Goal: Task Accomplishment & Management: Complete application form

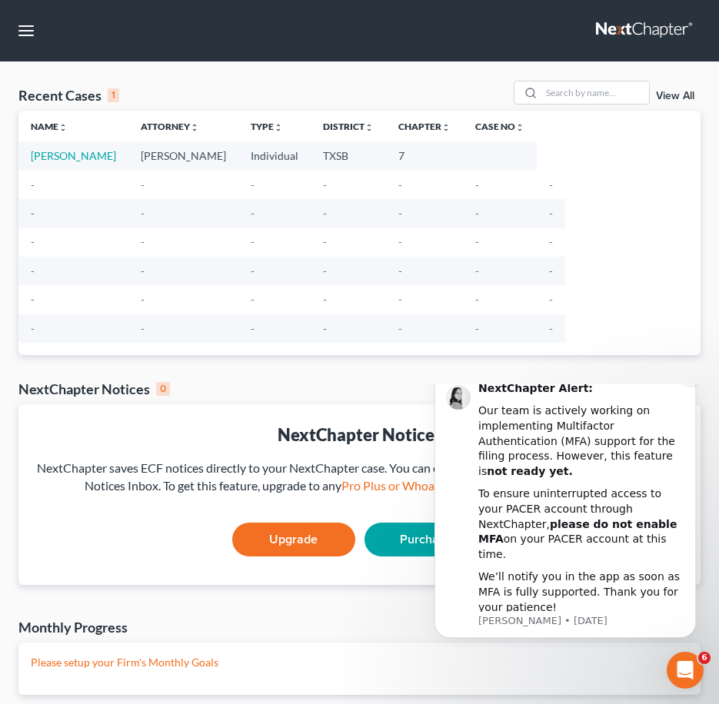
click at [694, 378] on icon "Dismiss notification" at bounding box center [690, 375] width 5 height 5
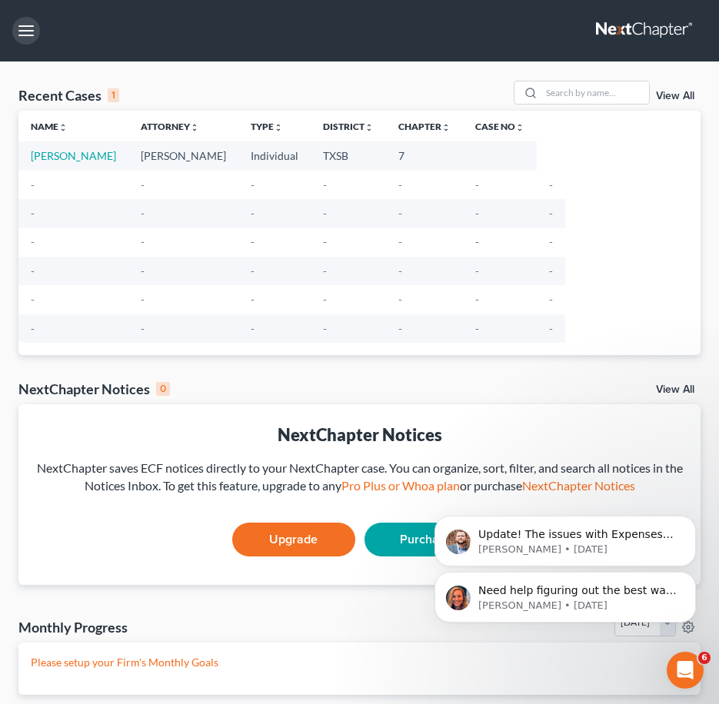
click at [28, 25] on button "button" at bounding box center [26, 31] width 28 height 28
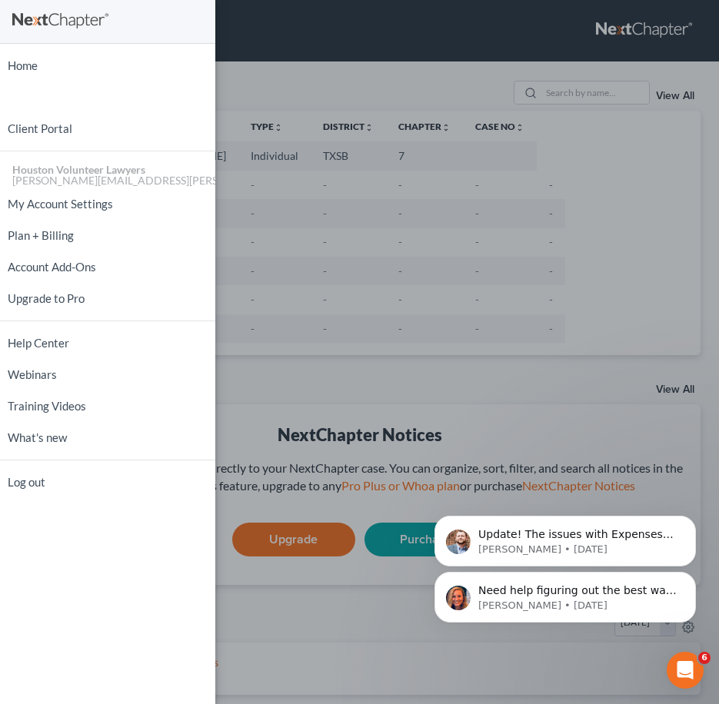
click at [305, 106] on div "Home New Case Client Portal Houston Volunteer Lawyers [PERSON_NAME][EMAIL_ADDRE…" at bounding box center [359, 352] width 719 height 704
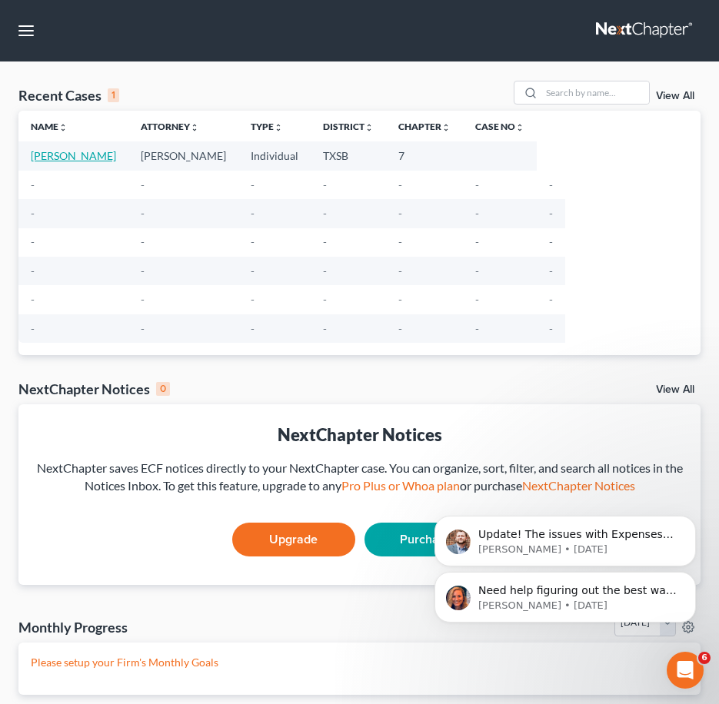
click at [79, 151] on link "[PERSON_NAME]" at bounding box center [73, 155] width 85 height 13
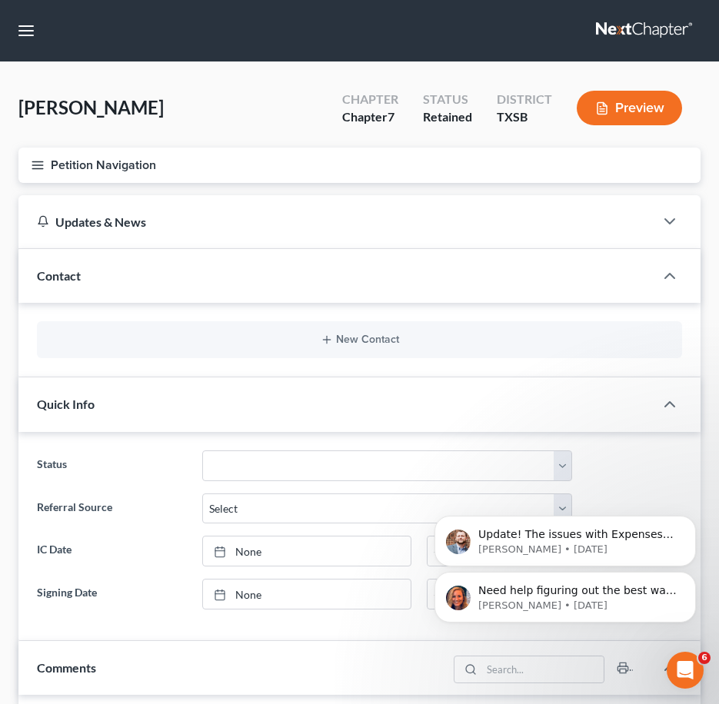
click at [88, 151] on button "Petition Navigation" at bounding box center [359, 165] width 682 height 35
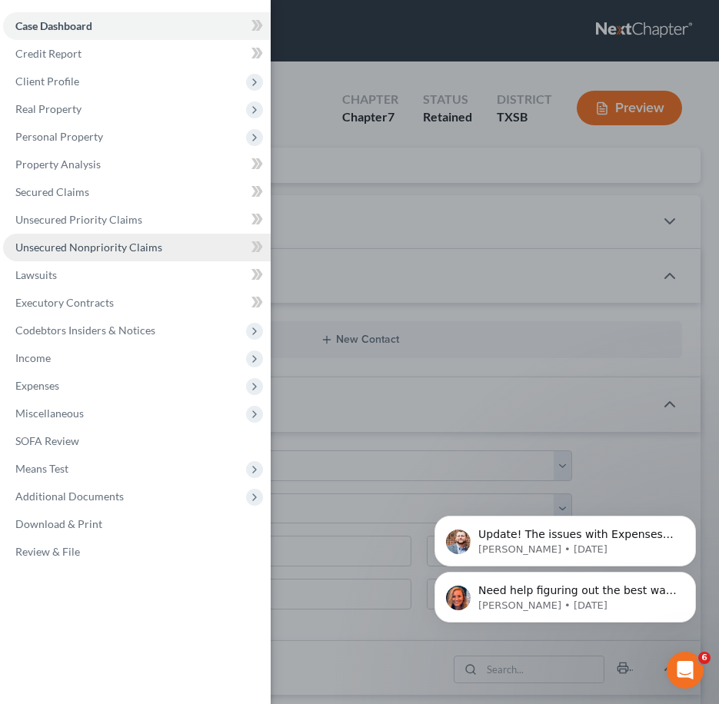
click at [125, 248] on span "Unsecured Nonpriority Claims" at bounding box center [88, 247] width 147 height 13
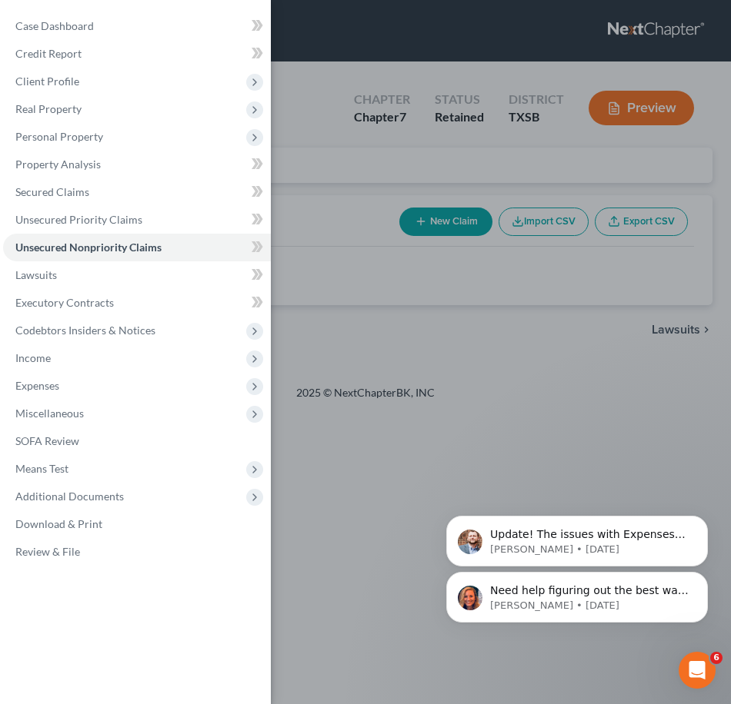
click at [537, 279] on div "Case Dashboard Payments Invoices Payments Payments Credit Report Client Profile" at bounding box center [365, 352] width 731 height 704
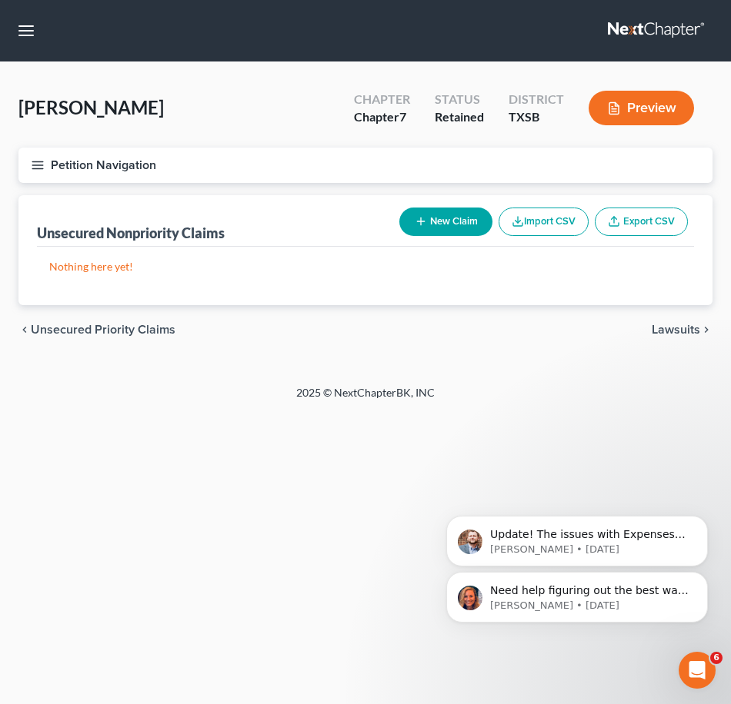
click at [535, 221] on button "Import CSV" at bounding box center [543, 222] width 90 height 28
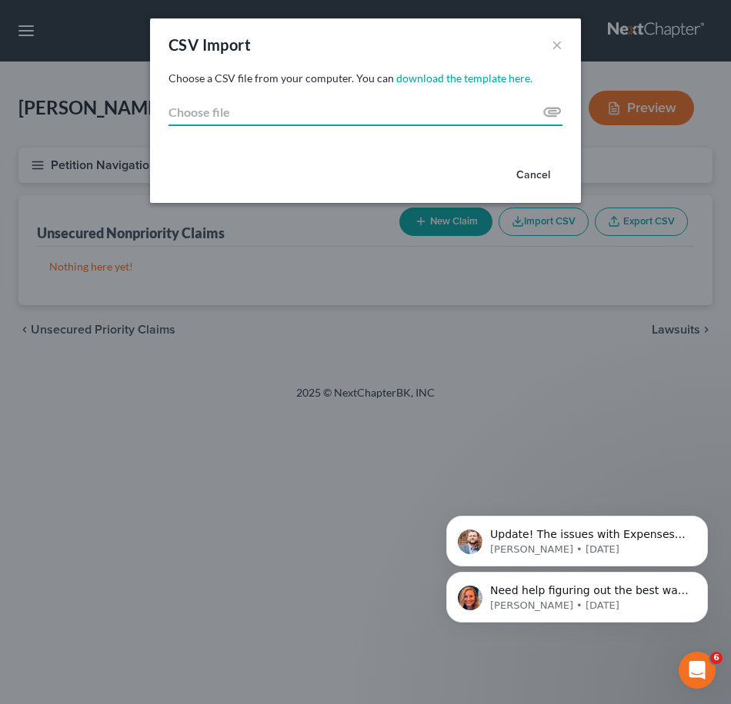
click at [551, 114] on input "Choose file" at bounding box center [365, 112] width 394 height 28
type input "C:\fakepath\[PERSON_NAME] Creditors.csv"
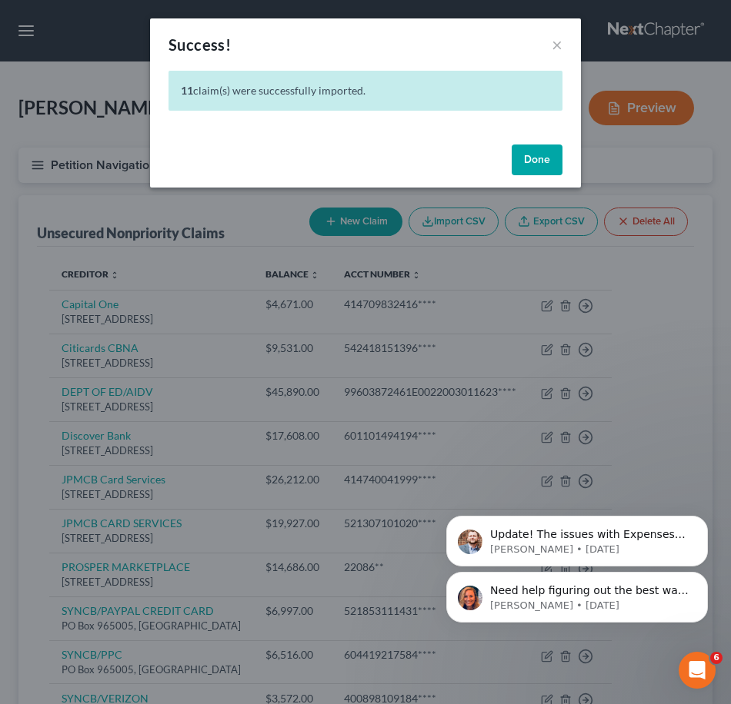
click at [528, 159] on button "Done" at bounding box center [536, 160] width 51 height 31
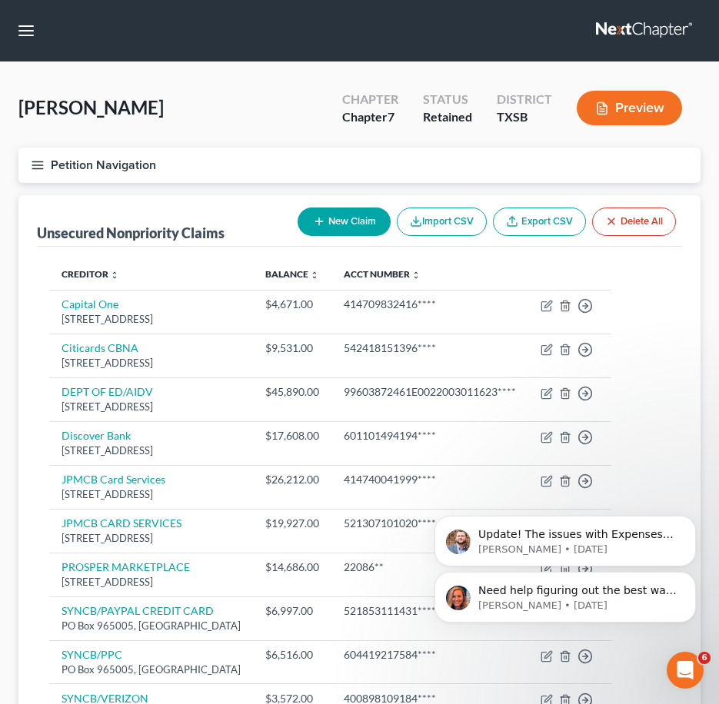
click at [34, 163] on icon "button" at bounding box center [38, 165] width 14 height 14
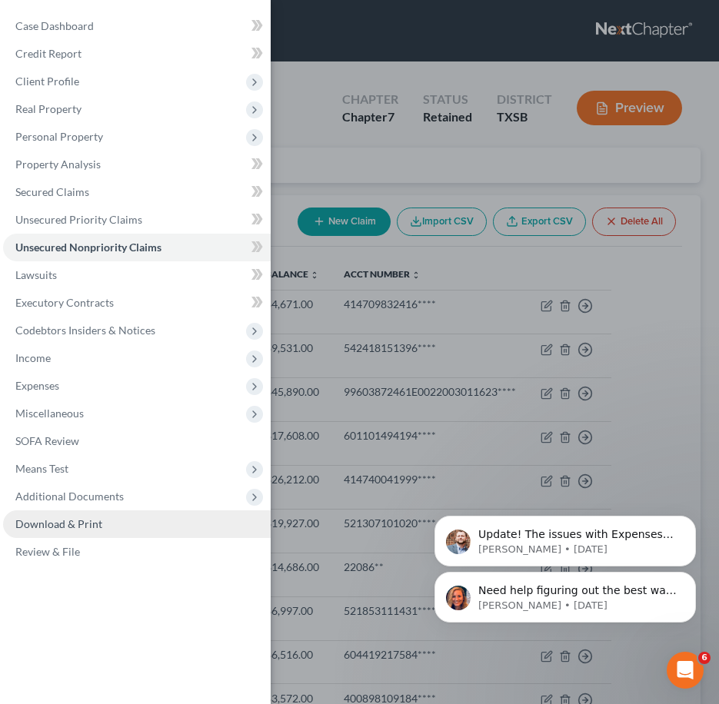
click at [100, 522] on link "Download & Print" at bounding box center [137, 525] width 268 height 28
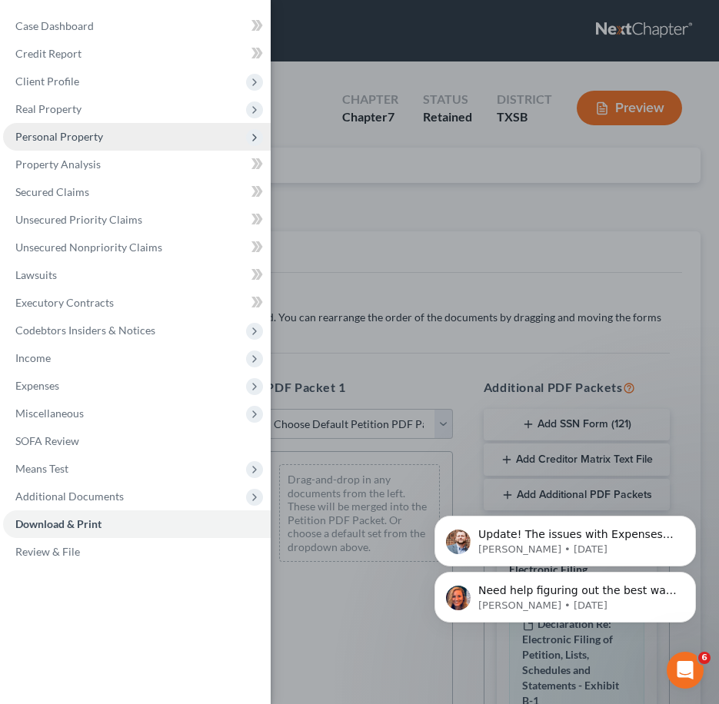
click at [116, 133] on span "Personal Property" at bounding box center [137, 137] width 268 height 28
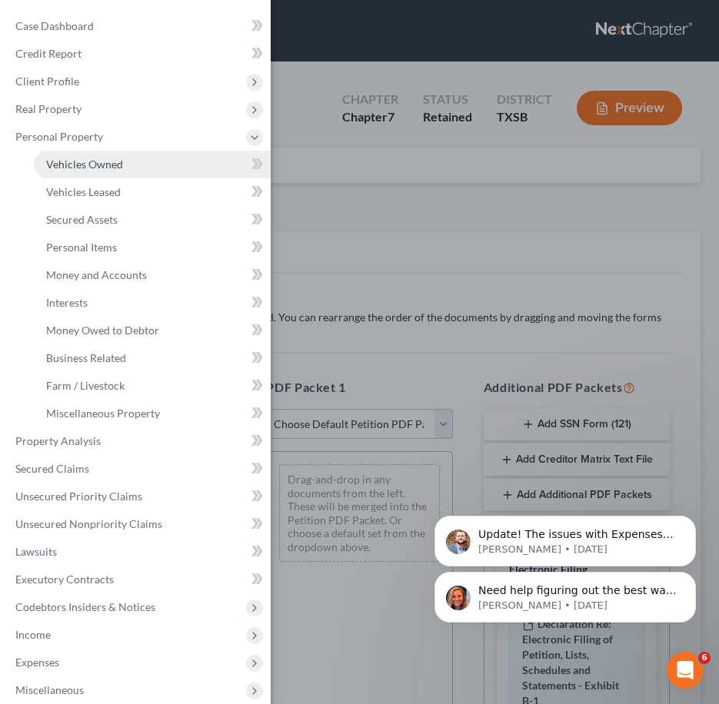
click at [120, 162] on span "Vehicles Owned" at bounding box center [84, 164] width 77 height 13
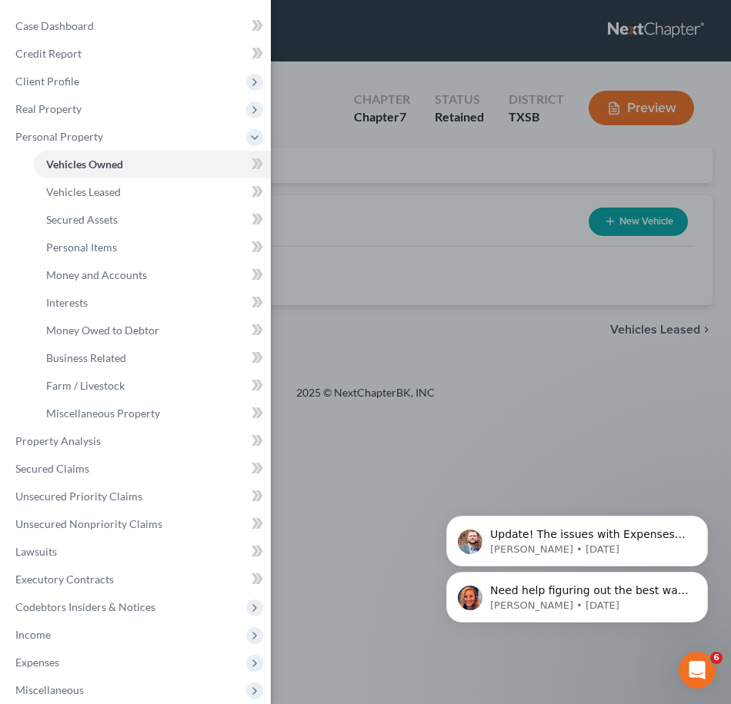
click at [526, 219] on div "Case Dashboard Payments Invoices Payments Payments Credit Report Client Profile" at bounding box center [365, 352] width 731 height 704
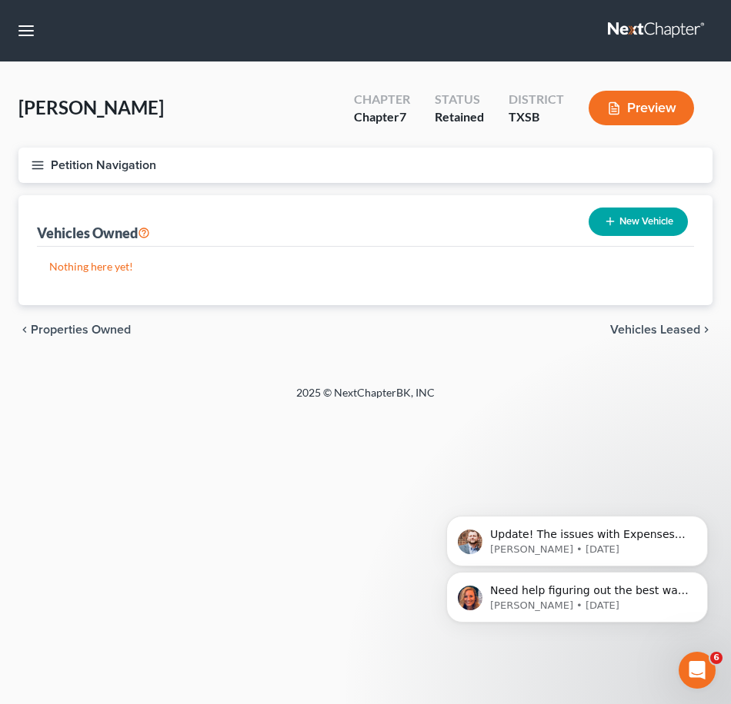
click at [659, 225] on button "New Vehicle" at bounding box center [637, 222] width 99 height 28
select select "0"
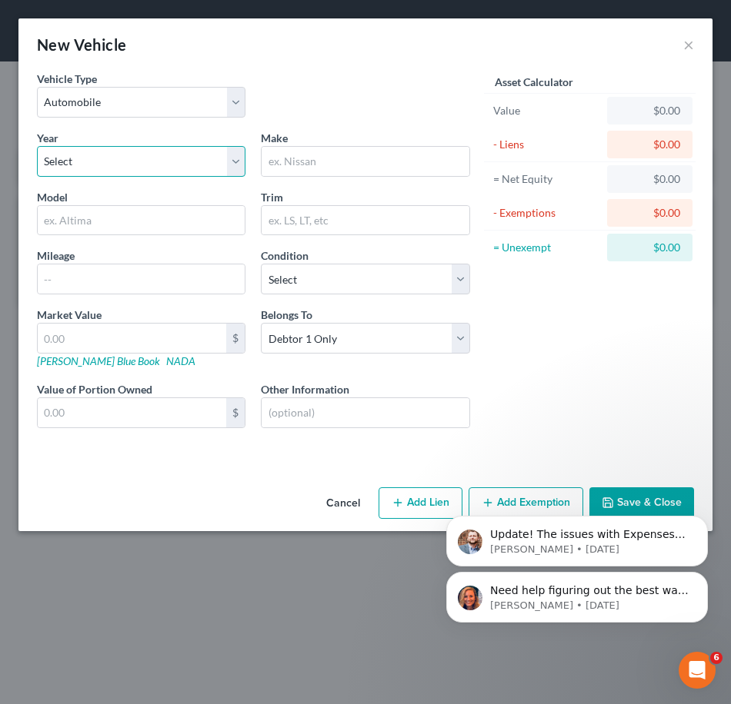
click at [238, 155] on select "Select 2026 2025 2024 2023 2022 2021 2020 2019 2018 2017 2016 2015 2014 2013 20…" at bounding box center [141, 161] width 208 height 31
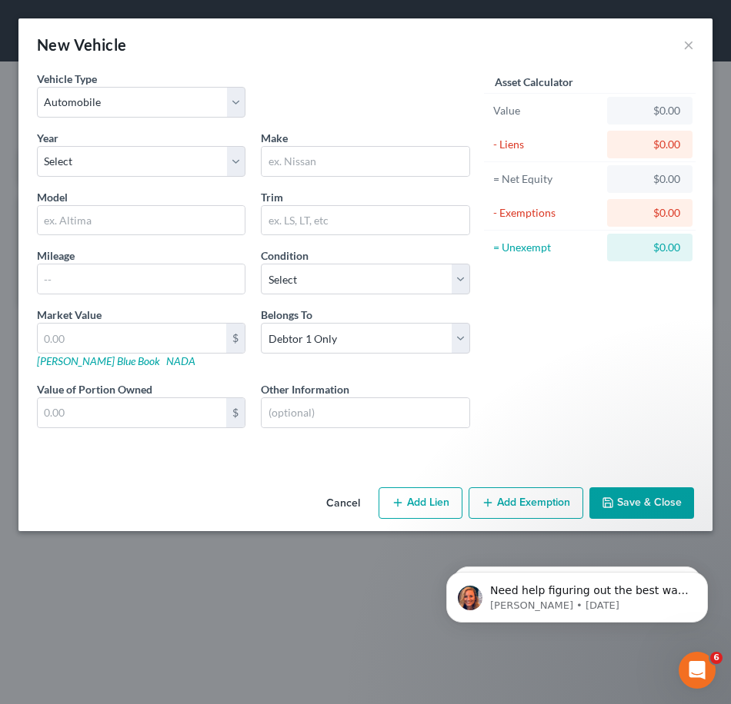
click at [565, 416] on div "Asset Calculator Value $0.00 - Liens $0.00 = Net Equity $0.00 - Exemptions $0.0…" at bounding box center [590, 262] width 224 height 383
click at [631, 511] on button "Save & Close" at bounding box center [641, 504] width 105 height 32
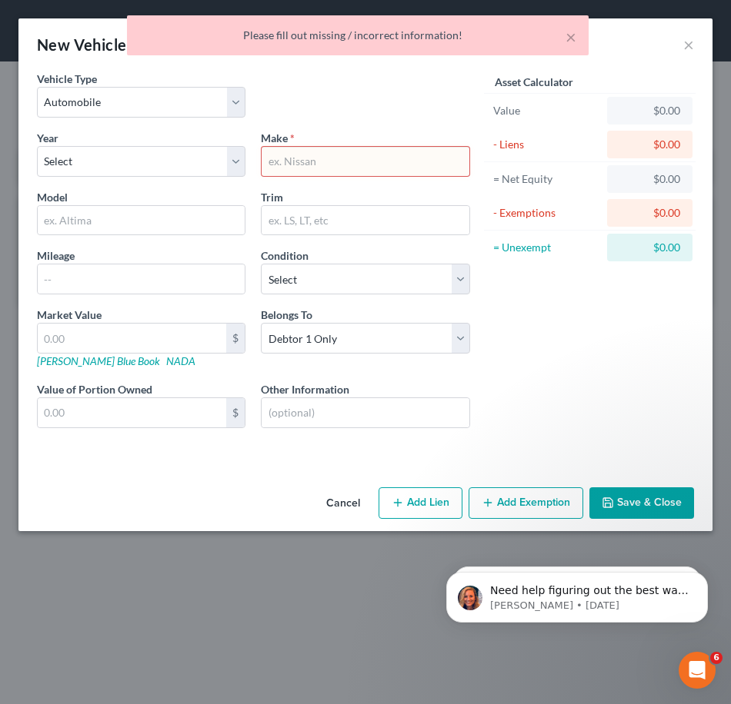
click at [699, 57] on div "× Please fill out missing / incorrect information!" at bounding box center [357, 39] width 731 height 48
click at [687, 48] on div "× Please fill out missing / incorrect information!" at bounding box center [357, 39] width 731 height 48
click at [533, 330] on div "Asset Calculator Value $0.00 - Liens $0.00 = Net Equity $0.00 - Exemptions $0.0…" at bounding box center [590, 262] width 224 height 383
click at [689, 47] on div "× Please fill out missing / incorrect information!" at bounding box center [357, 39] width 731 height 48
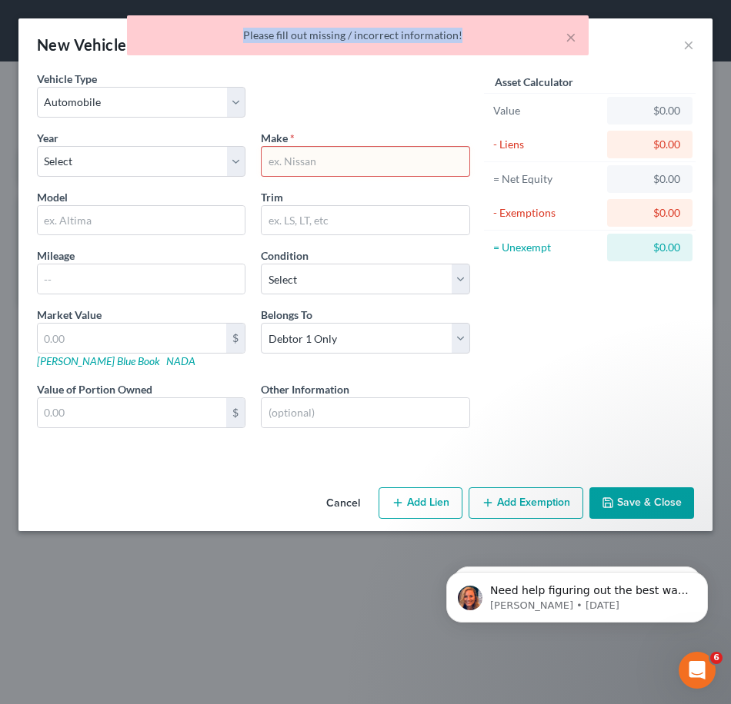
click at [689, 47] on div "× Please fill out missing / incorrect information!" at bounding box center [357, 39] width 731 height 48
click at [365, 49] on div "New Vehicle ×" at bounding box center [365, 44] width 694 height 52
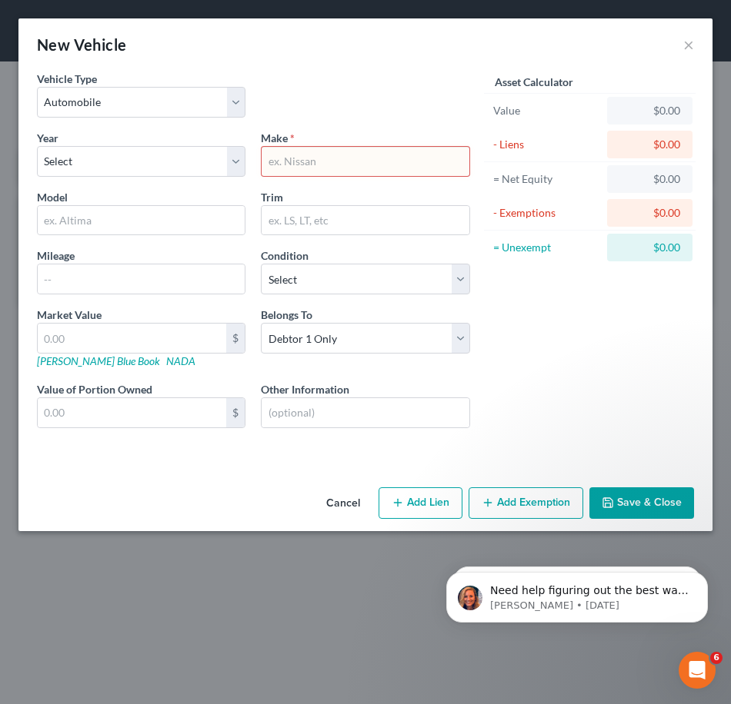
click at [339, 500] on button "Cancel" at bounding box center [343, 504] width 58 height 31
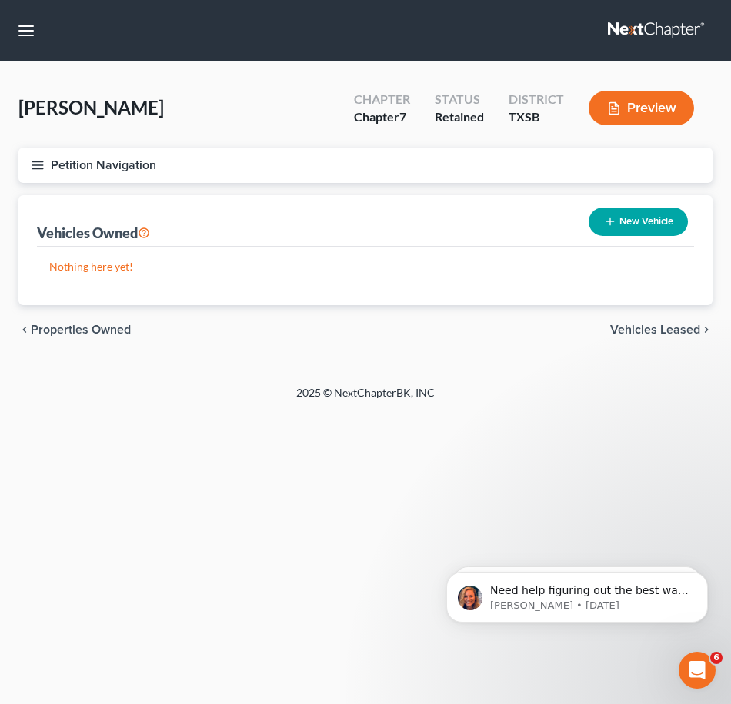
click at [44, 176] on button "Petition Navigation" at bounding box center [365, 165] width 694 height 35
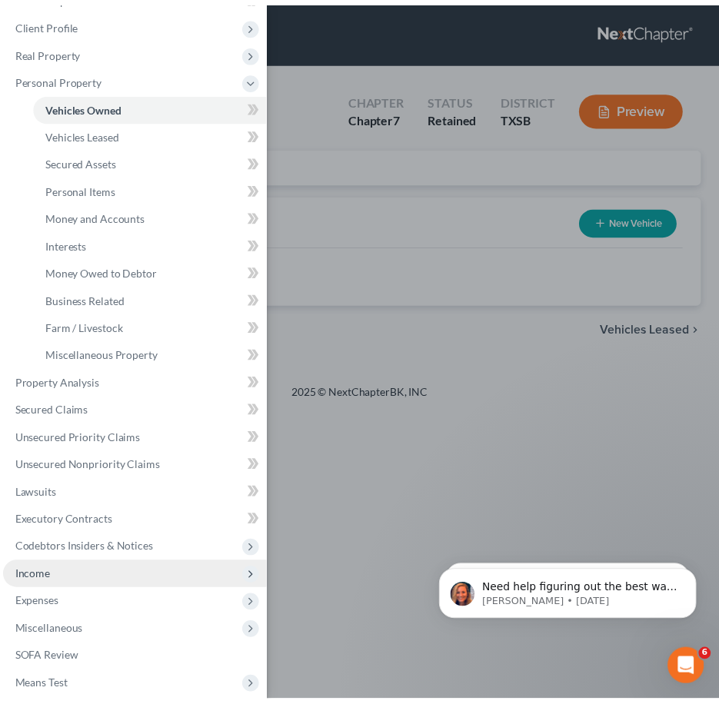
scroll to position [151, 0]
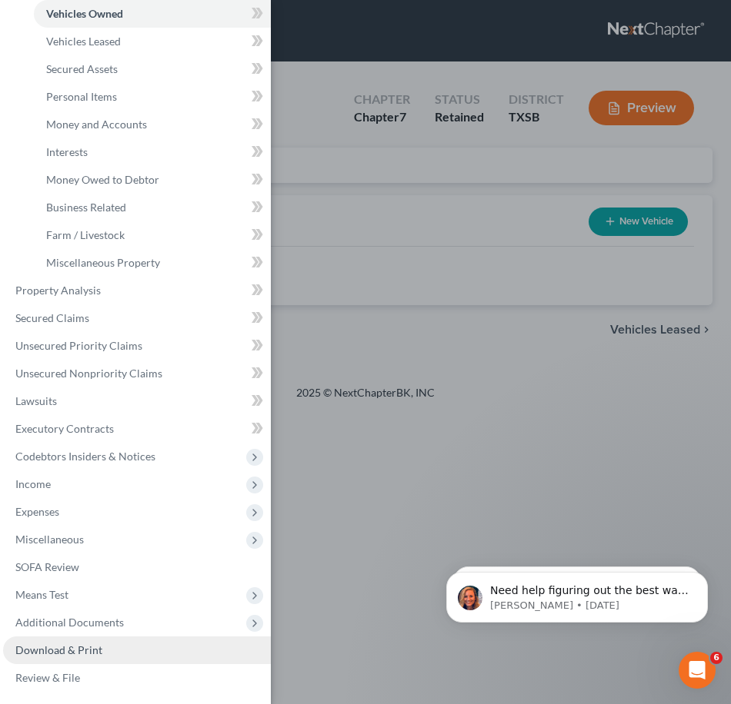
click at [102, 651] on link "Download & Print" at bounding box center [137, 651] width 268 height 28
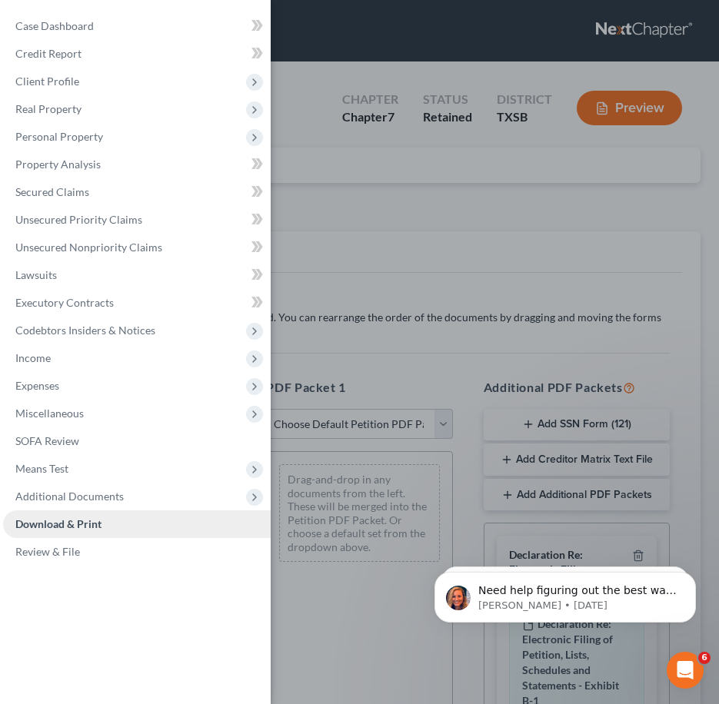
click at [55, 526] on span "Download & Print" at bounding box center [58, 524] width 86 height 13
click at [414, 241] on div "Case Dashboard Payments Invoices Payments Payments Credit Report Client Profile" at bounding box center [359, 352] width 719 height 704
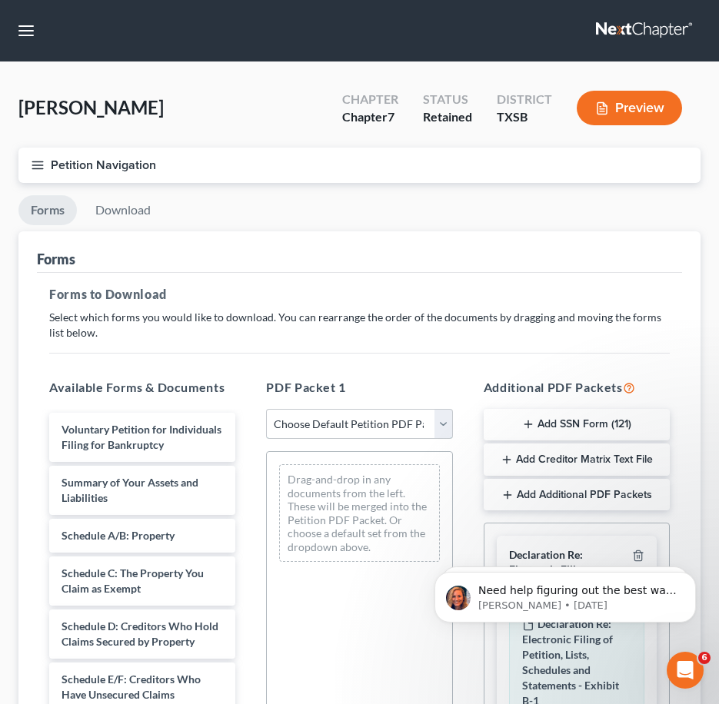
click at [441, 427] on select "Choose Default Petition PDF Packet Complete Bankruptcy Petition (all forms and …" at bounding box center [359, 424] width 186 height 31
select select "0"
click at [270, 409] on select "Choose Default Petition PDF Packet Complete Bankruptcy Petition (all forms and …" at bounding box center [359, 424] width 186 height 31
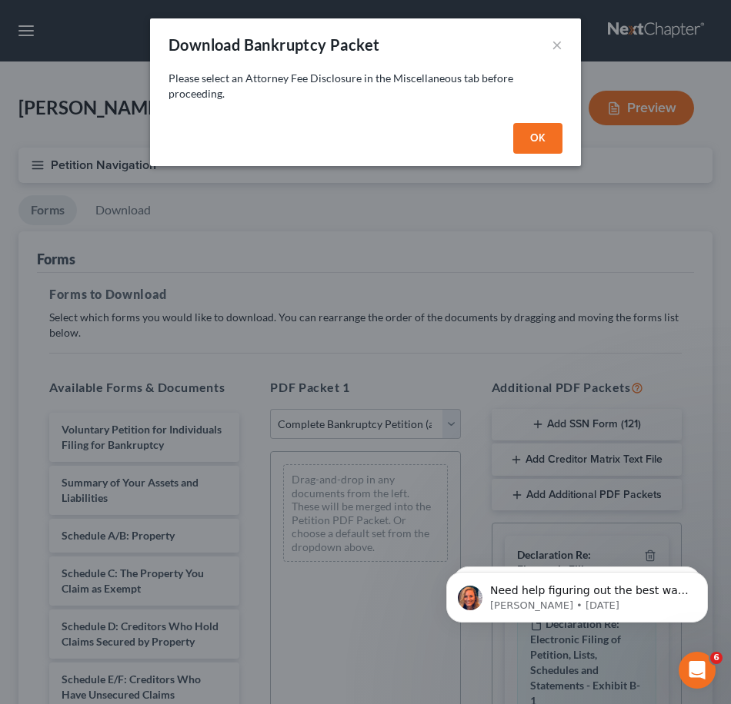
click at [524, 145] on button "OK" at bounding box center [537, 138] width 49 height 31
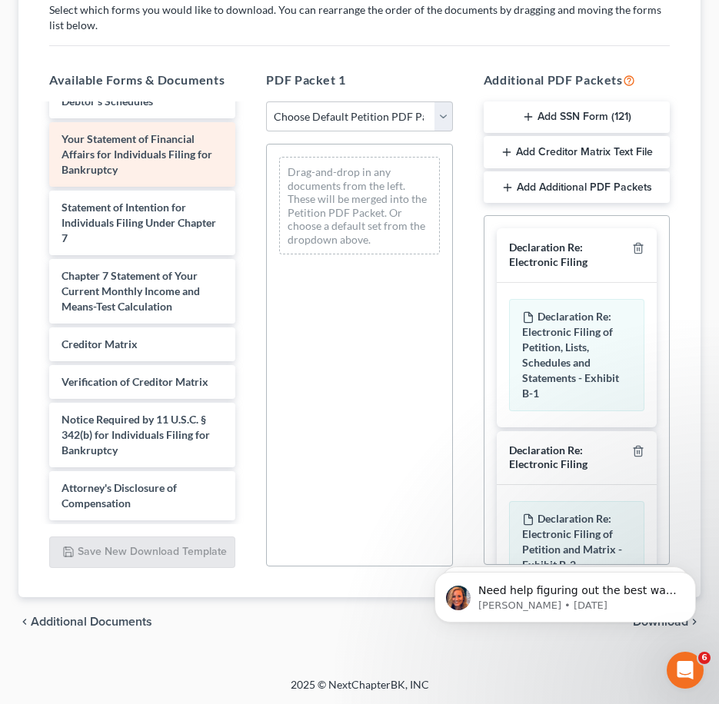
scroll to position [551, 0]
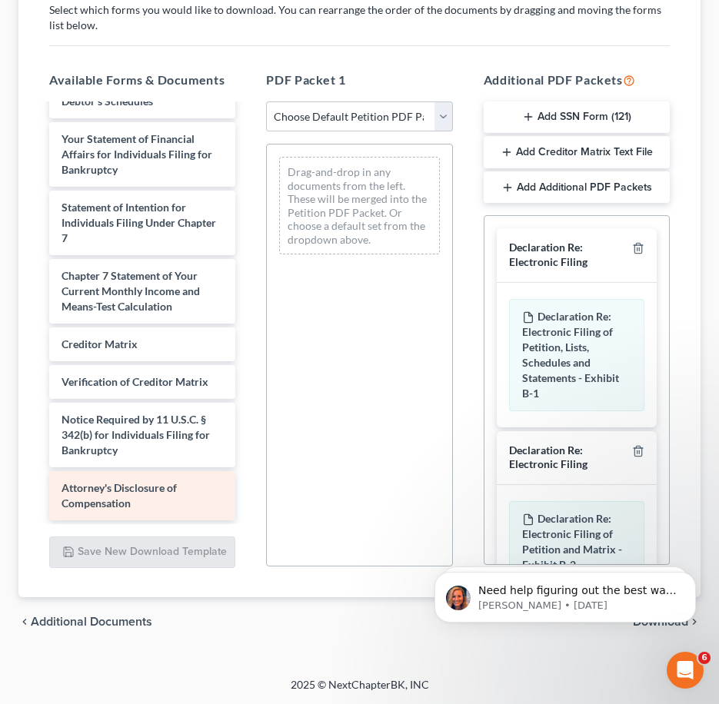
click at [161, 513] on div "Attorney's Disclosure of Compensation" at bounding box center [142, 495] width 186 height 49
click at [101, 491] on span "Attorney's Disclosure of Compensation" at bounding box center [119, 495] width 115 height 28
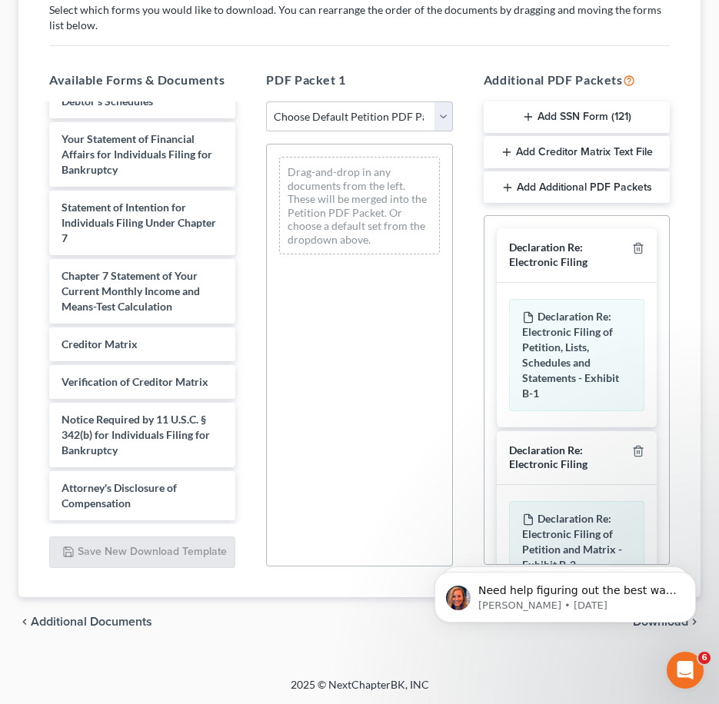
drag, startPoint x: 105, startPoint y: 491, endPoint x: 355, endPoint y: 418, distance: 261.3
click at [355, 418] on div "Drag-and-drop in any documents from the left. These will be merged into the Pet…" at bounding box center [359, 355] width 186 height 423
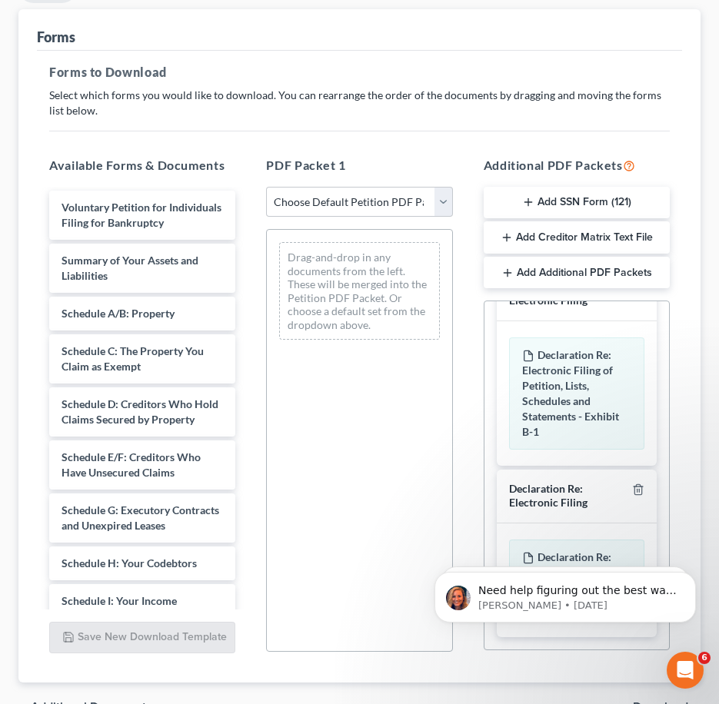
scroll to position [231, 0]
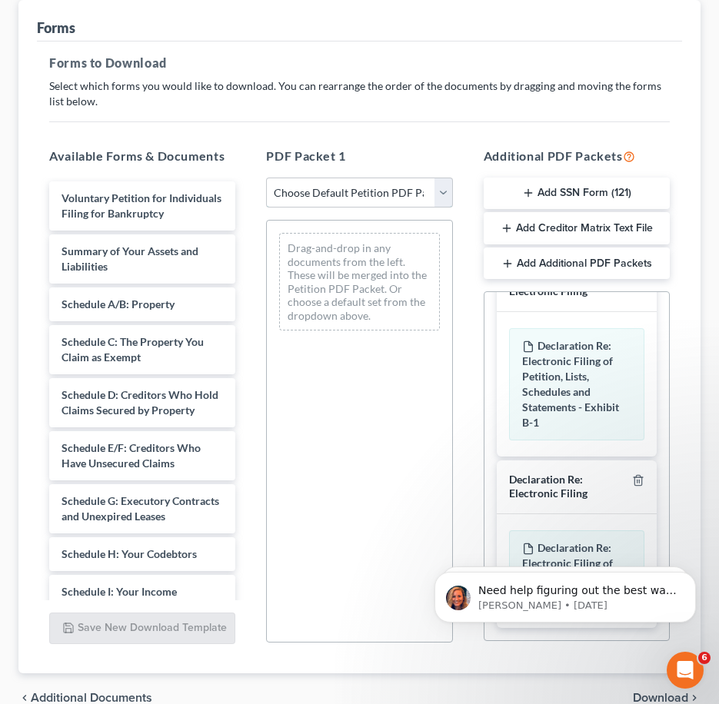
click at [434, 186] on select "Choose Default Petition PDF Packet Complete Bankruptcy Petition (all forms and …" at bounding box center [359, 193] width 186 height 31
select select "0"
click at [270, 178] on select "Choose Default Petition PDF Packet Complete Bankruptcy Petition (all forms and …" at bounding box center [359, 193] width 186 height 31
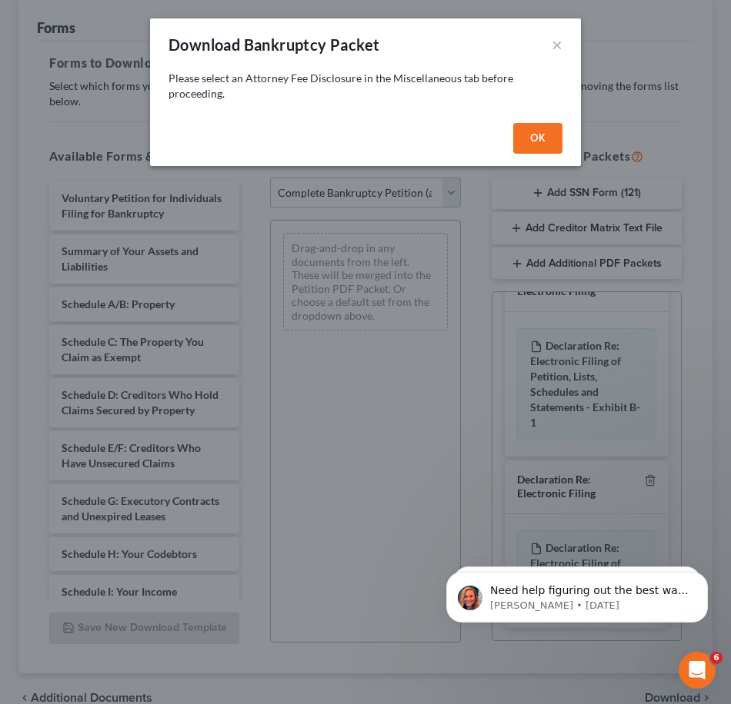
click at [526, 135] on button "OK" at bounding box center [537, 138] width 49 height 31
select select
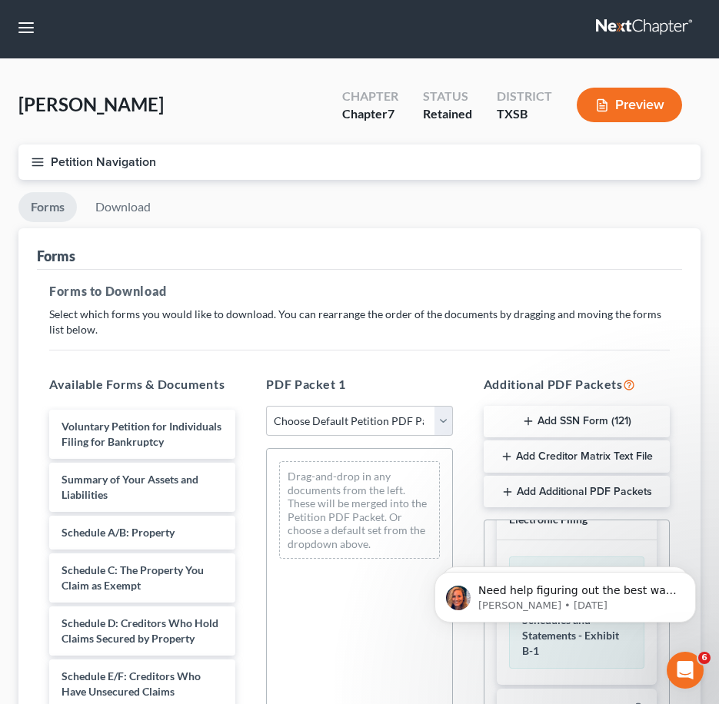
scroll to position [0, 0]
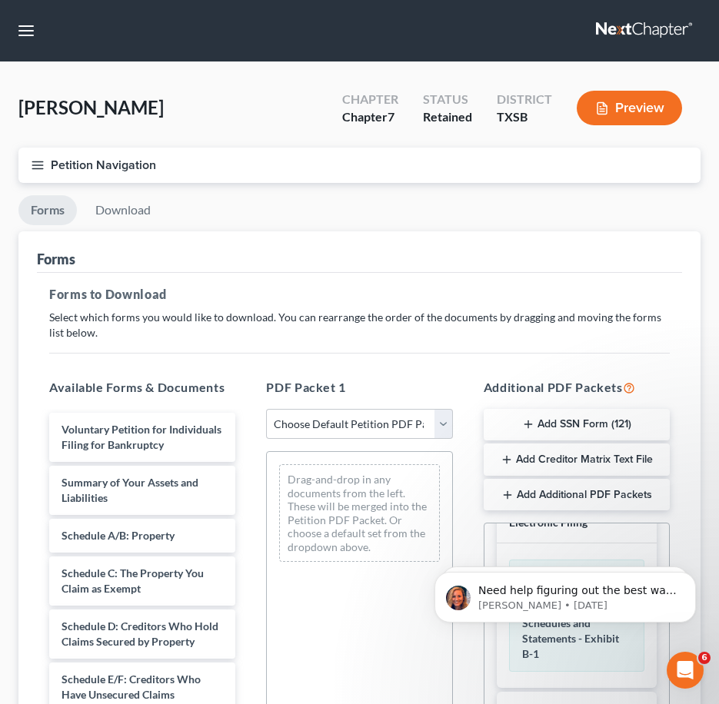
click at [45, 173] on button "Petition Navigation" at bounding box center [359, 165] width 682 height 35
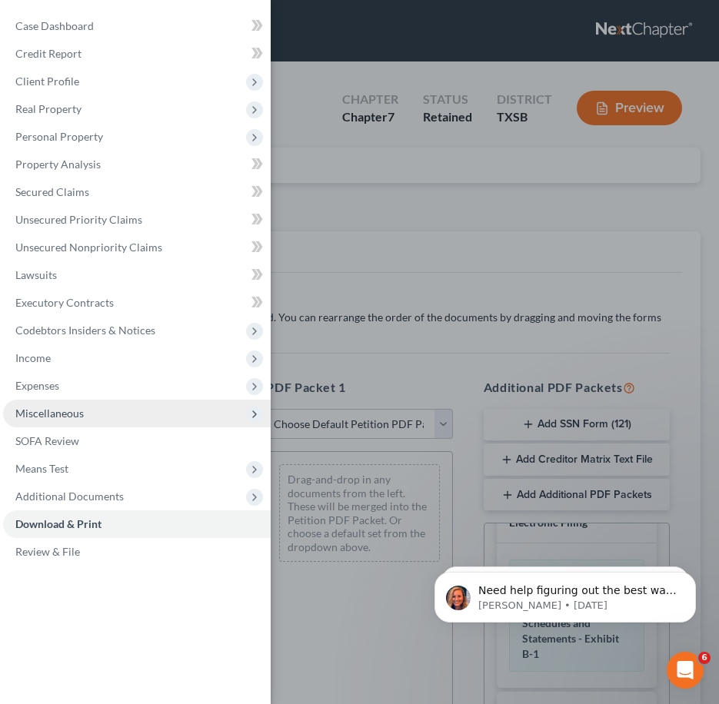
click at [115, 409] on span "Miscellaneous" at bounding box center [137, 414] width 268 height 28
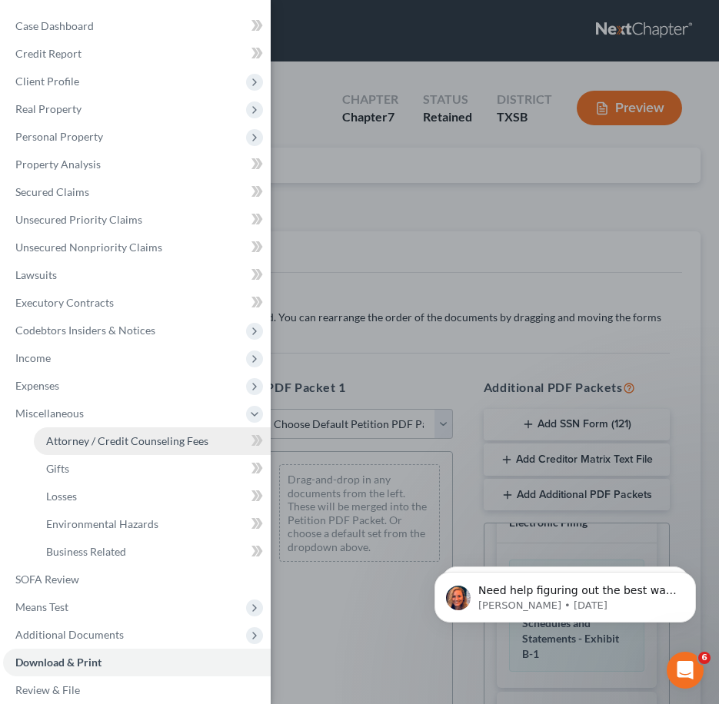
click at [137, 442] on span "Attorney / Credit Counseling Fees" at bounding box center [127, 440] width 162 height 13
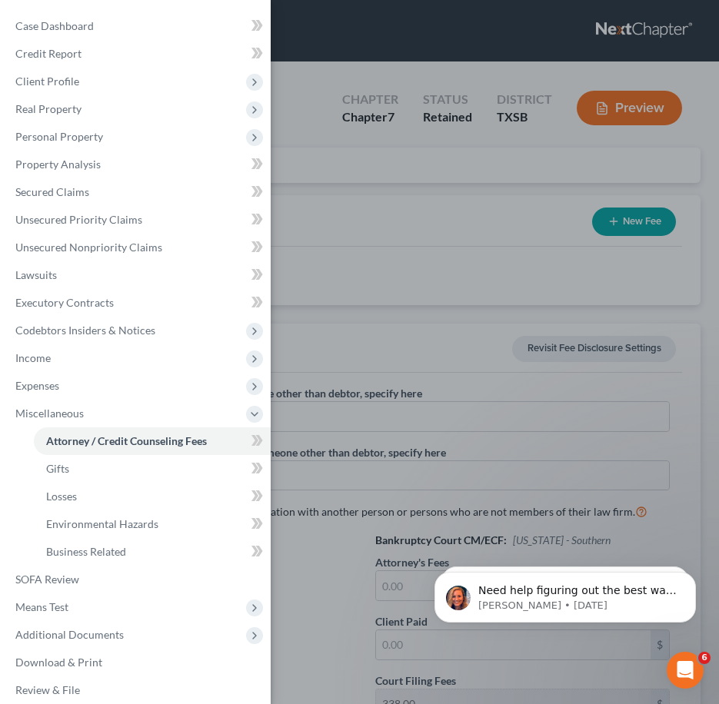
click at [417, 351] on div "Case Dashboard Payments Invoices Payments Payments Credit Report Client Profile" at bounding box center [359, 352] width 719 height 704
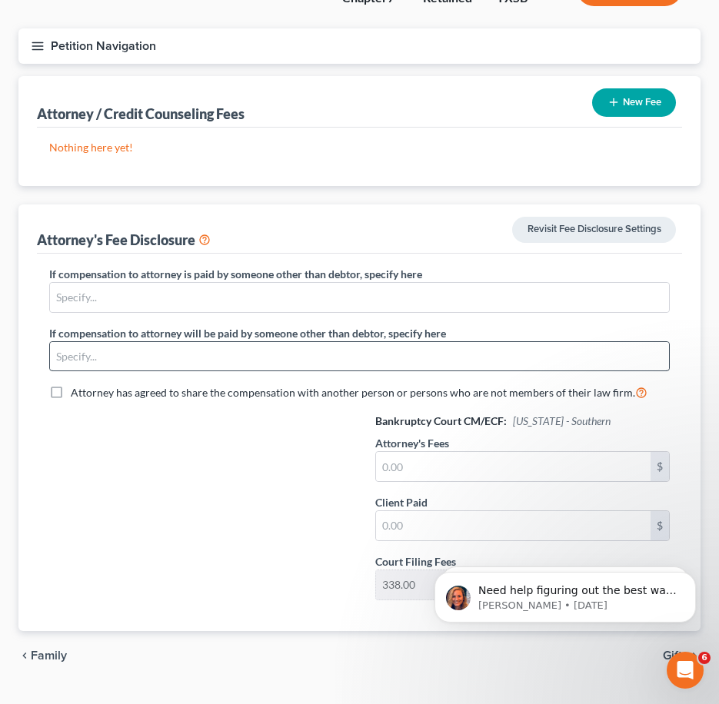
scroll to position [154, 0]
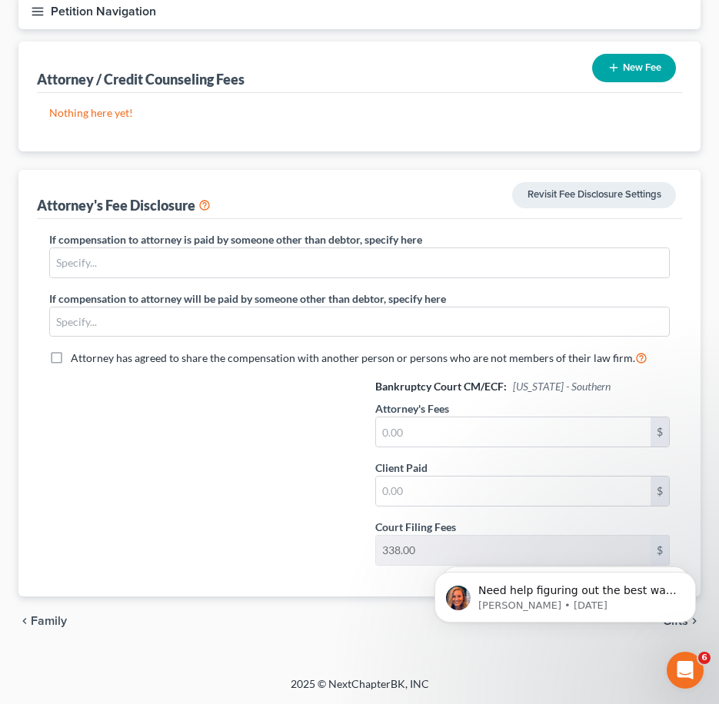
click at [657, 60] on button "New Fee" at bounding box center [634, 68] width 84 height 28
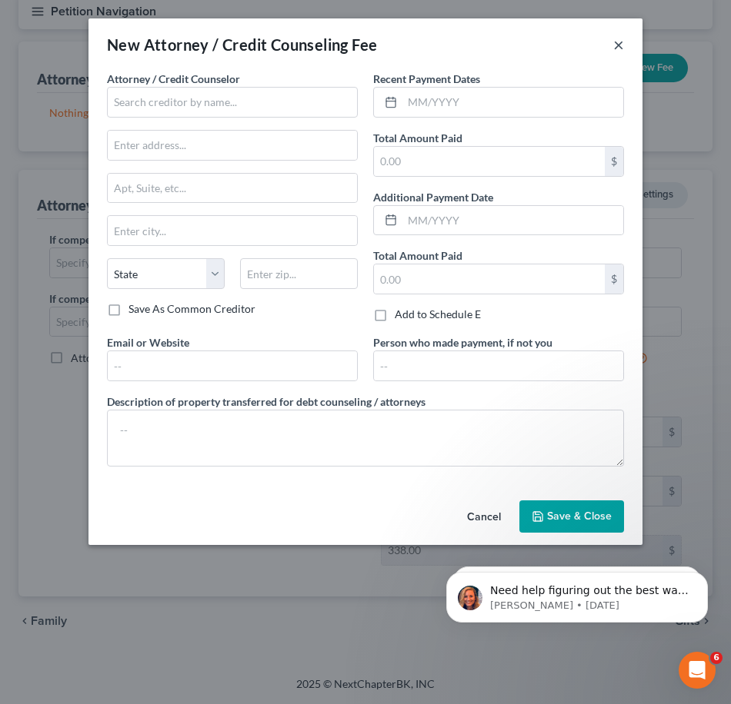
click at [621, 47] on button "×" at bounding box center [618, 44] width 11 height 18
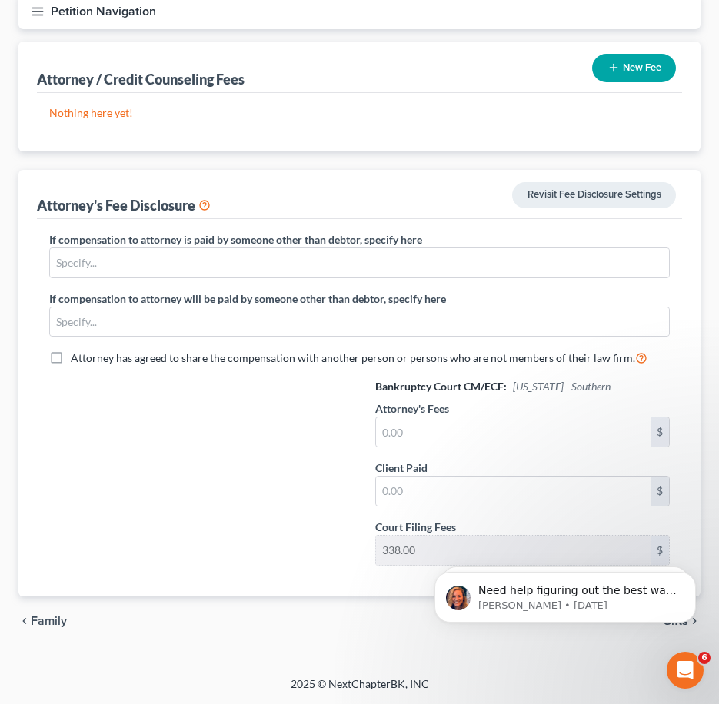
click at [478, 414] on div "Attorney's Fees $" at bounding box center [522, 424] width 295 height 47
click at [467, 431] on input "text" at bounding box center [513, 432] width 275 height 29
click at [466, 492] on input "text" at bounding box center [513, 491] width 275 height 29
click at [232, 478] on div at bounding box center [197, 478] width 326 height 198
click at [104, 118] on p "Nothing here yet!" at bounding box center [359, 112] width 621 height 15
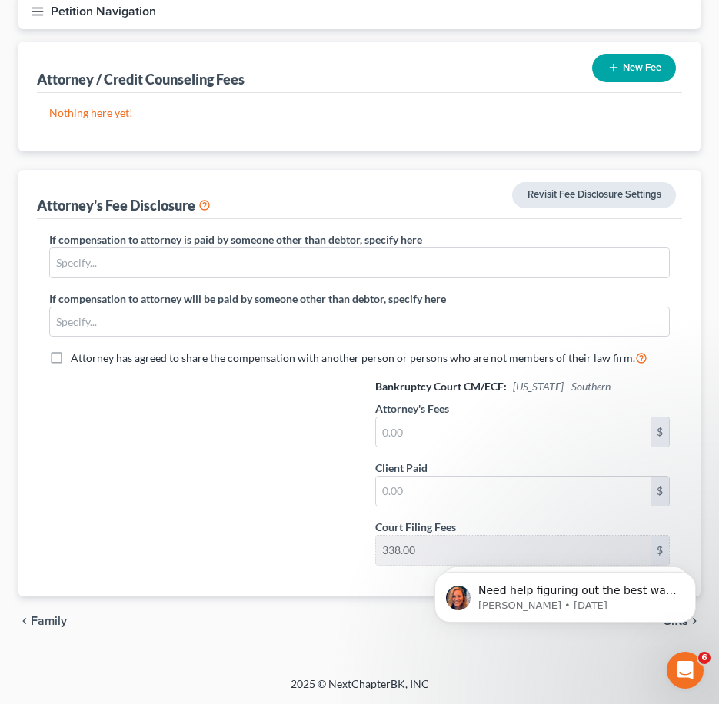
click at [591, 201] on link "Revisit Fee Disclosure Settings" at bounding box center [594, 195] width 164 height 26
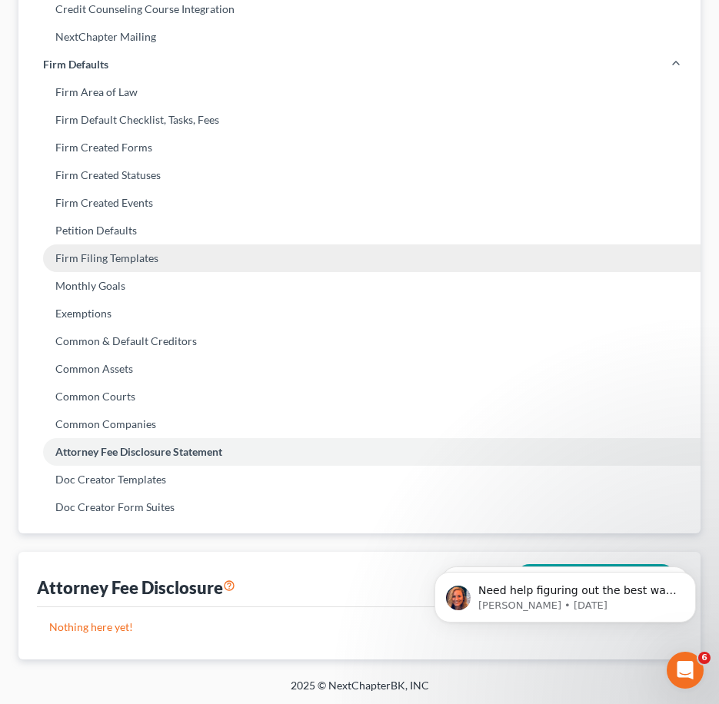
scroll to position [542, 0]
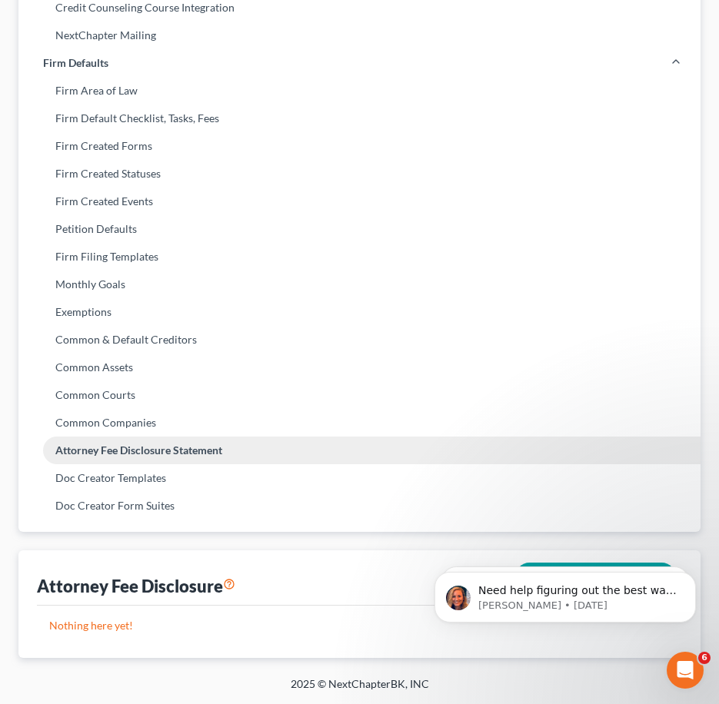
click at [128, 451] on link "Attorney Fee Disclosure Statement" at bounding box center [359, 451] width 682 height 28
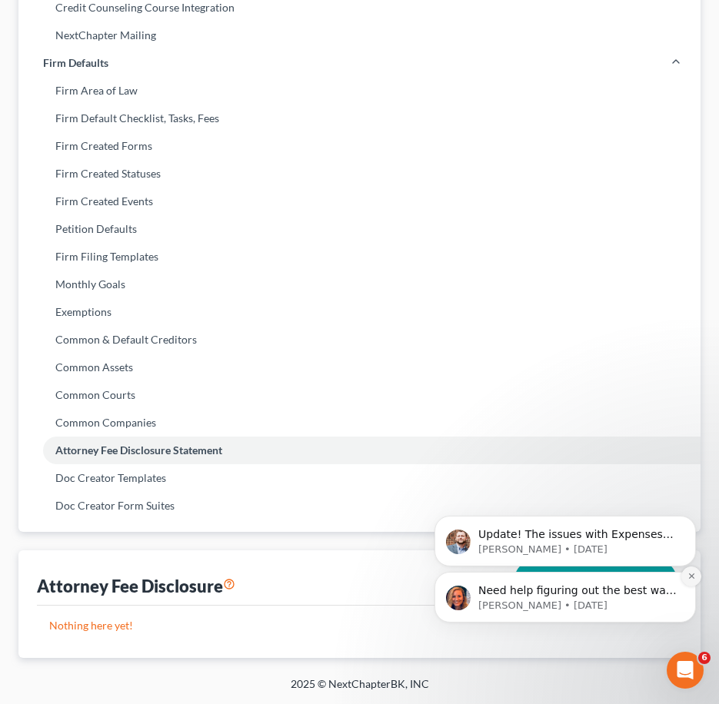
click at [690, 579] on icon "Dismiss notification" at bounding box center [691, 576] width 8 height 8
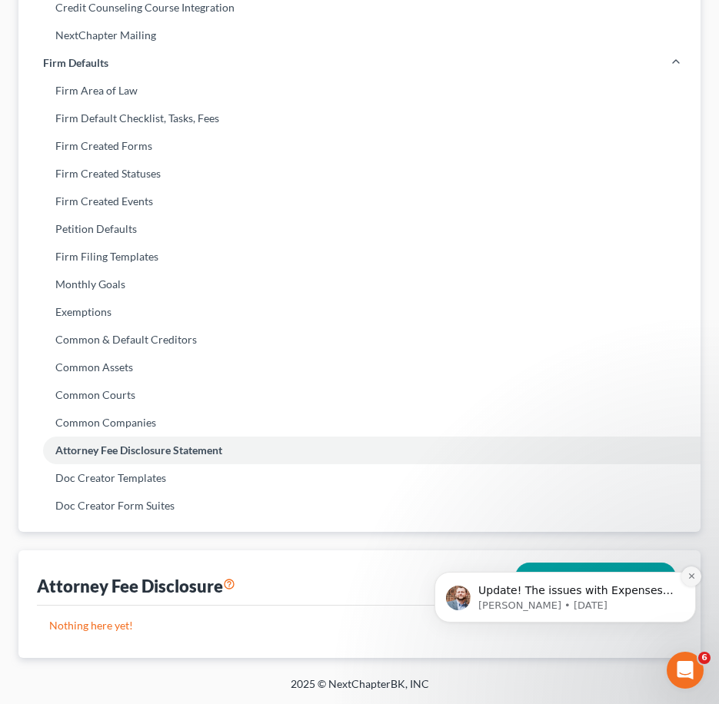
click at [690, 578] on icon "Dismiss notification" at bounding box center [690, 576] width 5 height 5
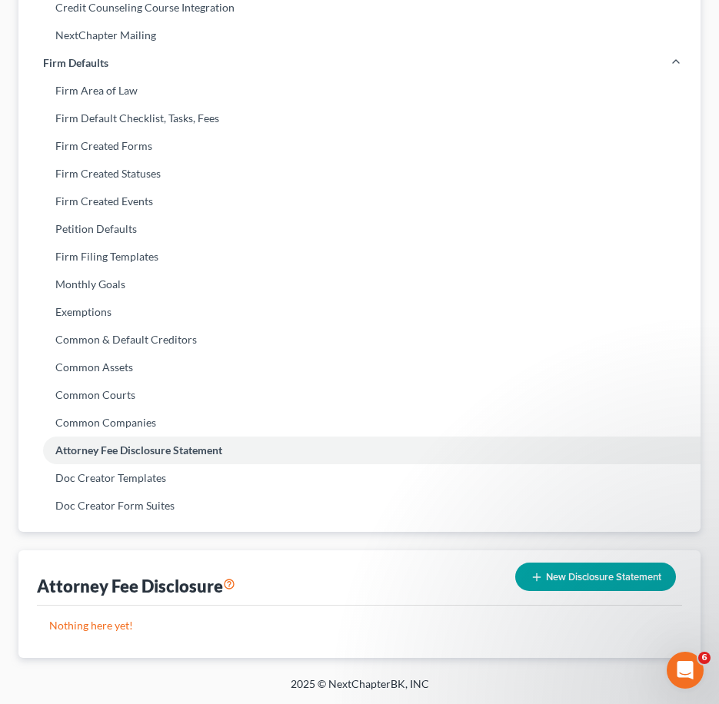
click at [546, 570] on button "New Disclosure Statement" at bounding box center [595, 577] width 161 height 28
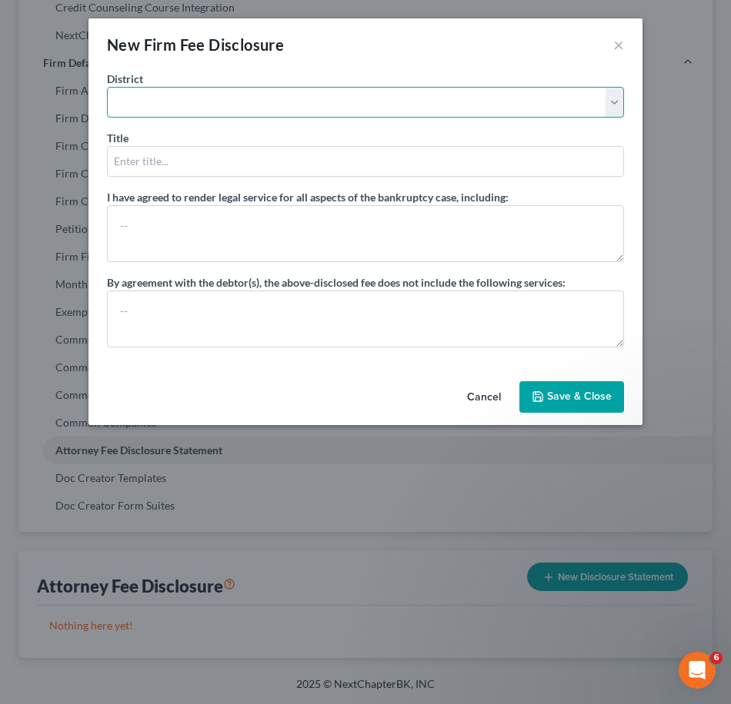
click at [613, 100] on select "[US_STATE] - [GEOGRAPHIC_DATA] [US_STATE] - [GEOGRAPHIC_DATA][US_STATE] - South…" at bounding box center [365, 102] width 517 height 31
select select "79"
click at [107, 87] on select "[US_STATE] - [GEOGRAPHIC_DATA] [US_STATE] - [GEOGRAPHIC_DATA][US_STATE] - South…" at bounding box center [365, 102] width 517 height 31
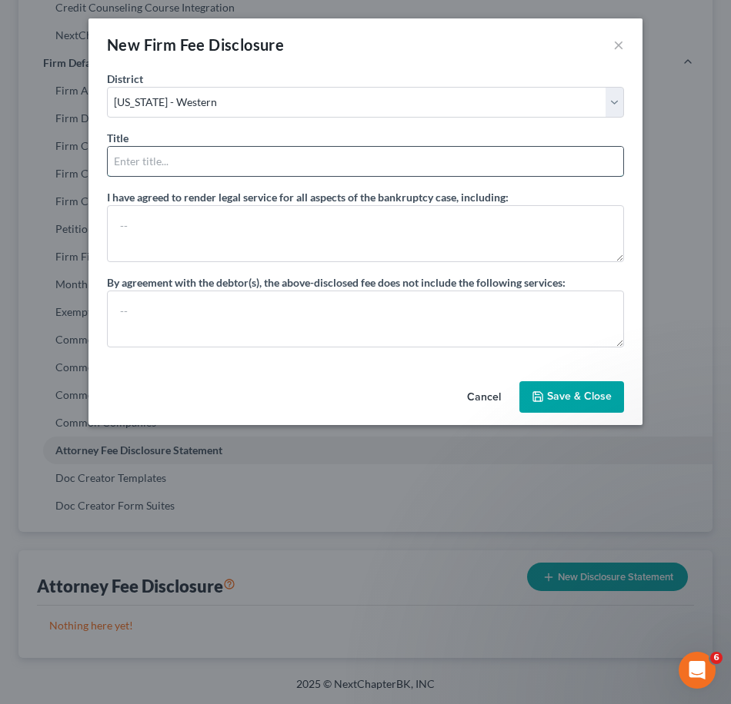
click at [183, 174] on input "text" at bounding box center [365, 161] width 515 height 29
type input "A"
click at [414, 270] on div "I have agreed to render legal service for all aspects of the bankruptcy case, i…" at bounding box center [365, 268] width 517 height 158
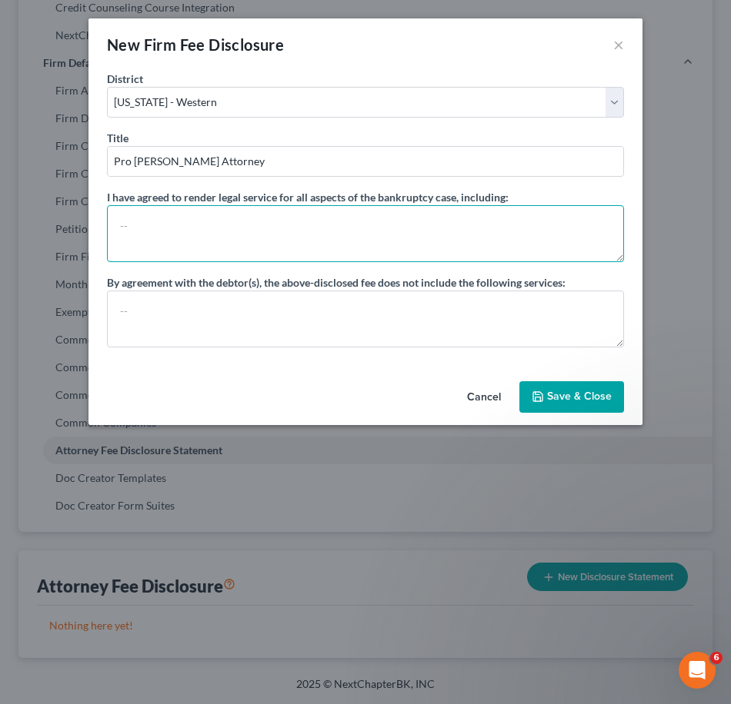
click at [386, 226] on textarea at bounding box center [365, 233] width 517 height 57
drag, startPoint x: 241, startPoint y: 247, endPoint x: 232, endPoint y: 241, distance: 10.5
click at [240, 247] on textarea at bounding box center [365, 233] width 517 height 57
click at [208, 219] on textarea at bounding box center [365, 233] width 517 height 57
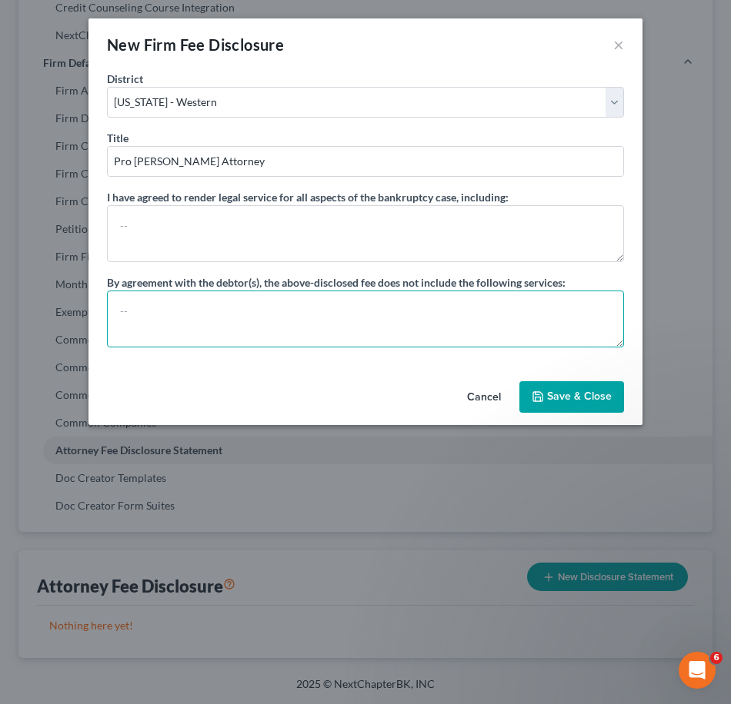
click at [219, 313] on textarea at bounding box center [365, 319] width 517 height 57
click at [192, 309] on textarea at bounding box center [365, 319] width 517 height 57
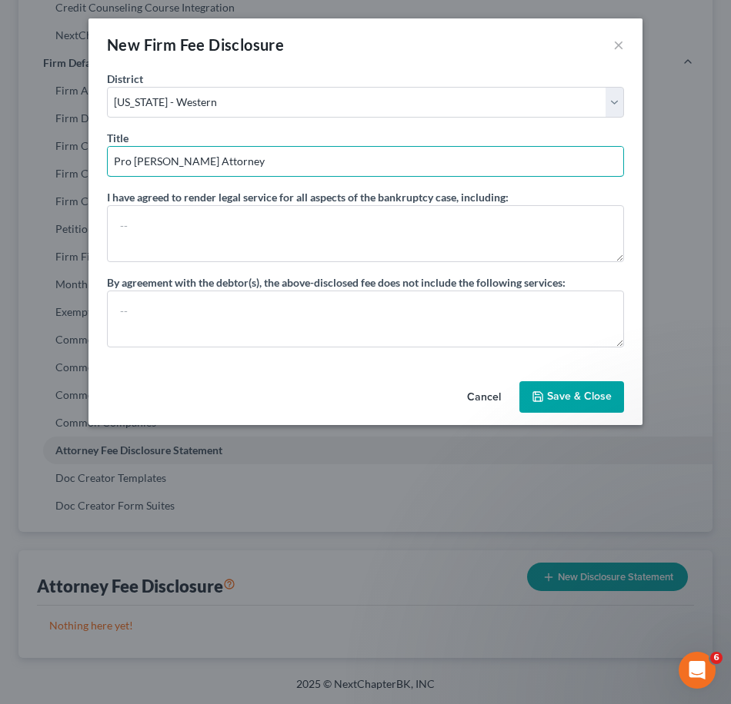
drag, startPoint x: 220, startPoint y: 163, endPoint x: -161, endPoint y: 516, distance: 519.1
click at [0, 516] on html "Home New Case Client Portal Houston Volunteer Lawyers [PERSON_NAME][EMAIL_ADDRE…" at bounding box center [365, 81] width 731 height 1247
type input "S"
type input "Attorney for Debtor"
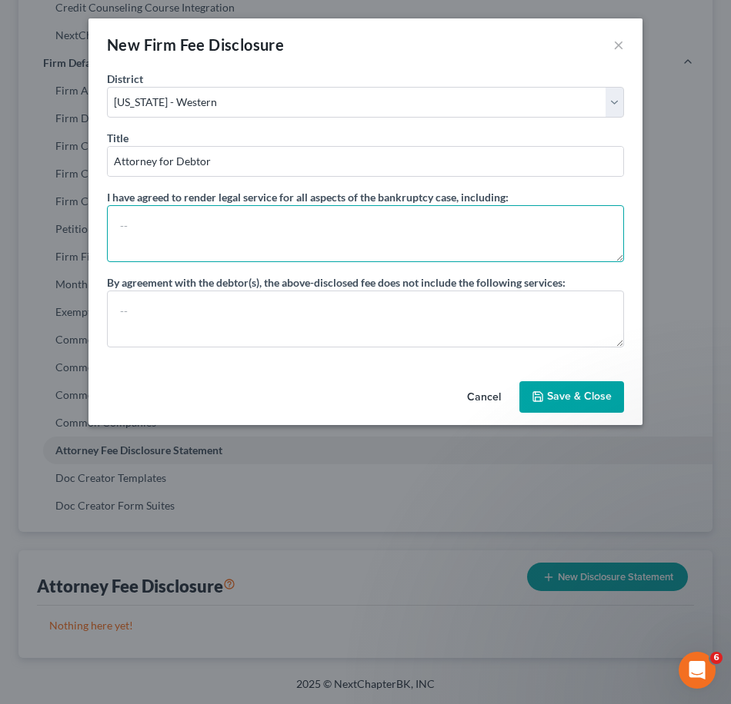
click at [285, 232] on textarea at bounding box center [365, 233] width 517 height 57
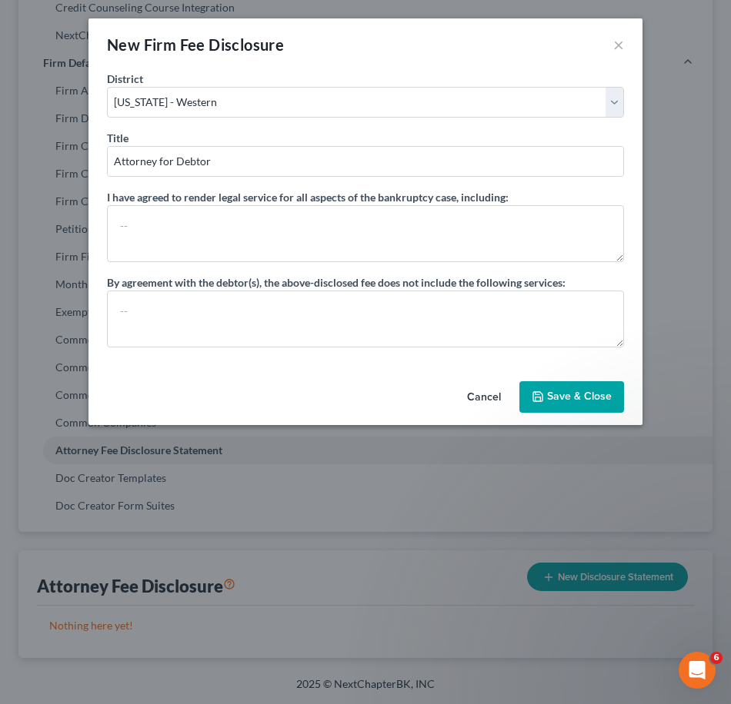
click at [578, 388] on button "Save & Close" at bounding box center [571, 397] width 105 height 32
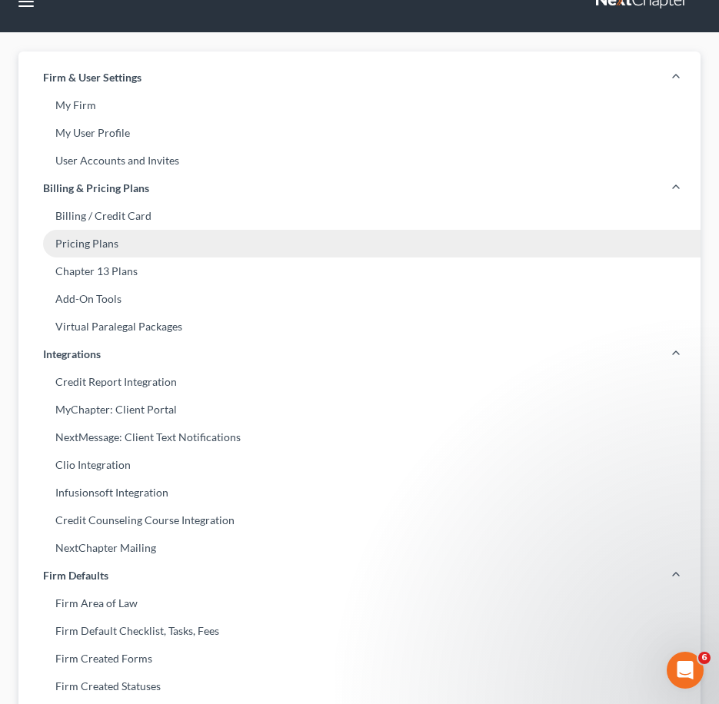
scroll to position [0, 0]
